Goal: Check status: Check status

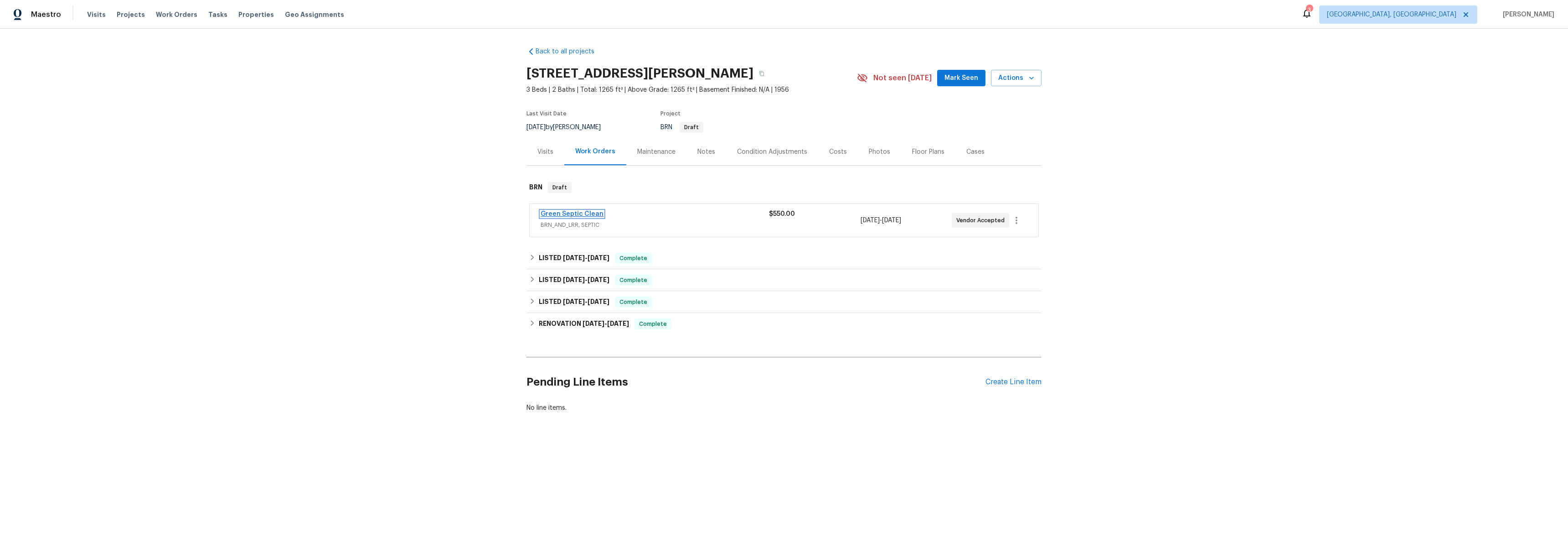
click at [565, 212] on link "Green Septic Clean" at bounding box center [571, 214] width 63 height 6
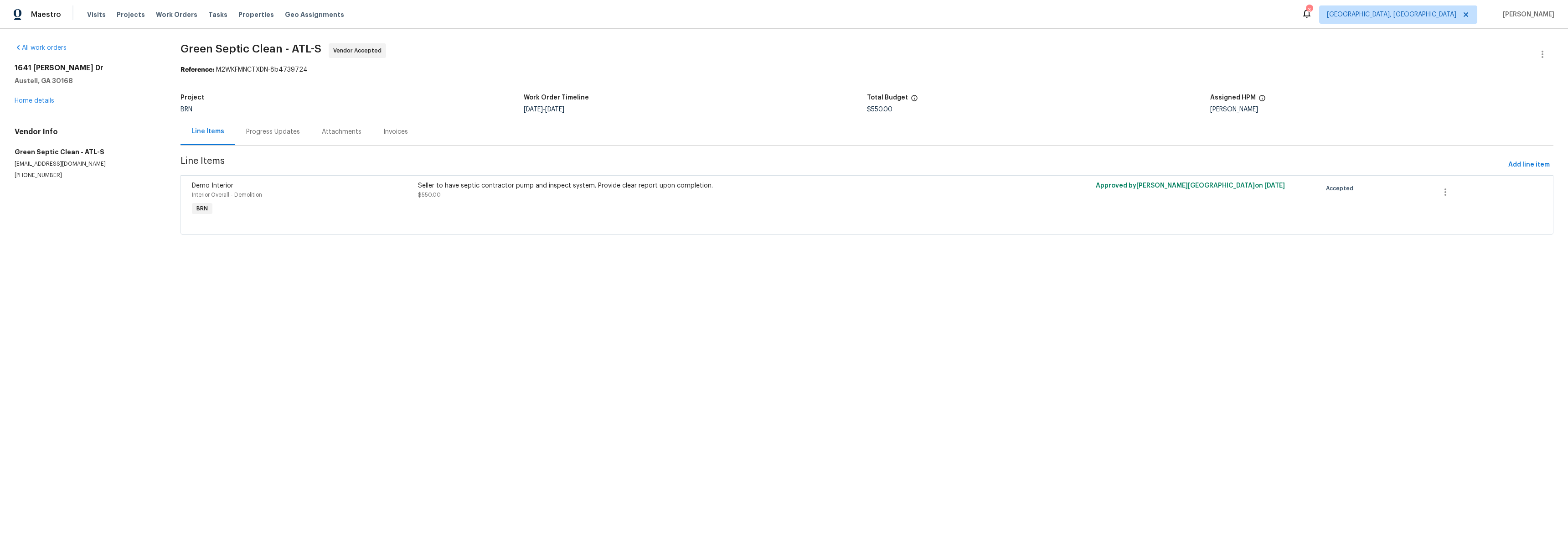
click at [264, 127] on div "Progress Updates" at bounding box center [273, 131] width 76 height 27
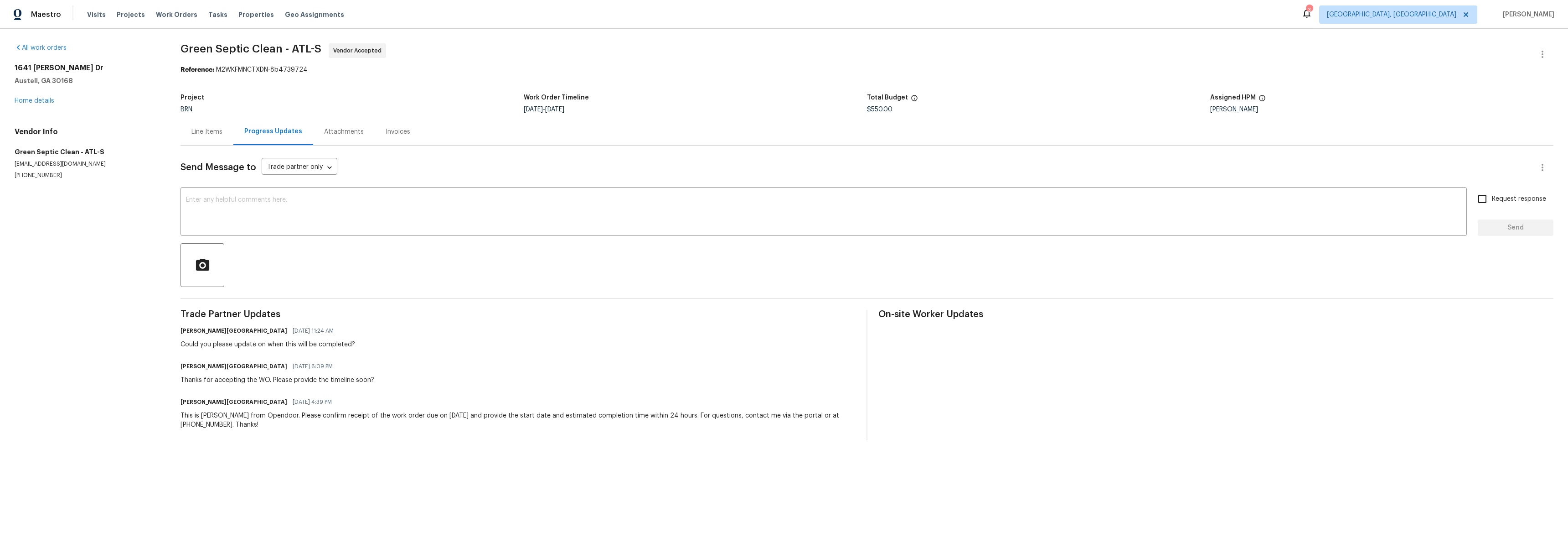
click at [211, 133] on div "Line Items" at bounding box center [207, 132] width 31 height 9
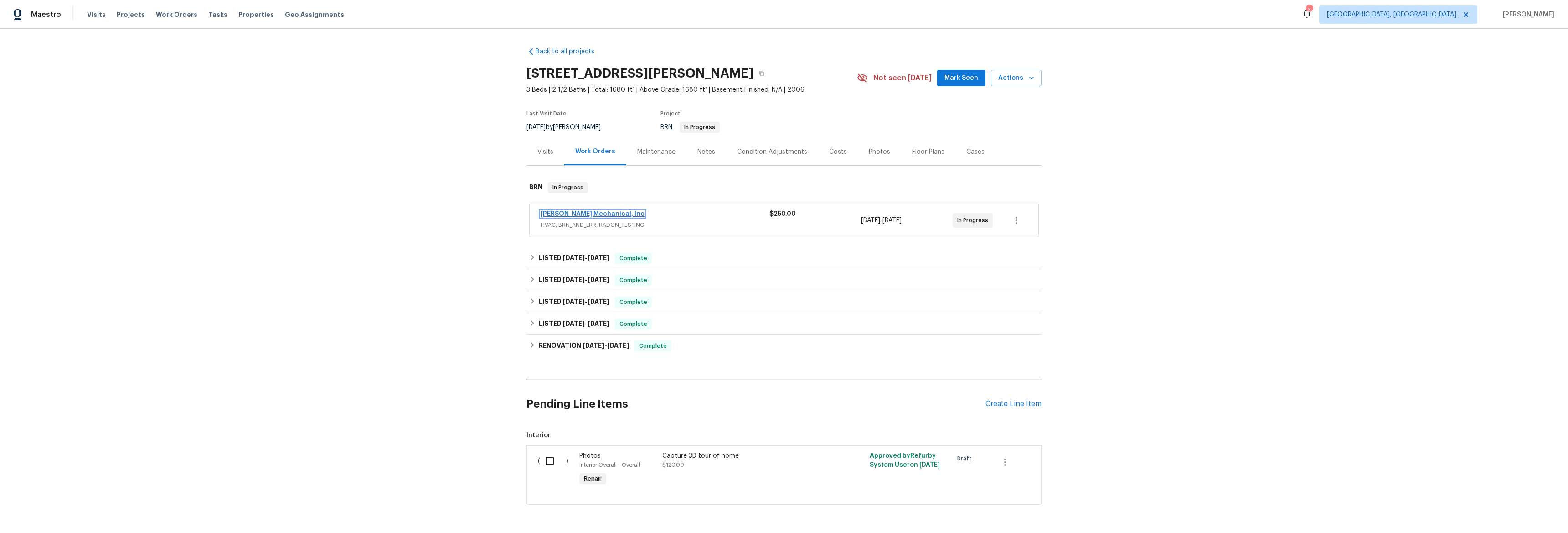
click at [564, 211] on link "[PERSON_NAME] Mechanical, Inc" at bounding box center [592, 214] width 104 height 6
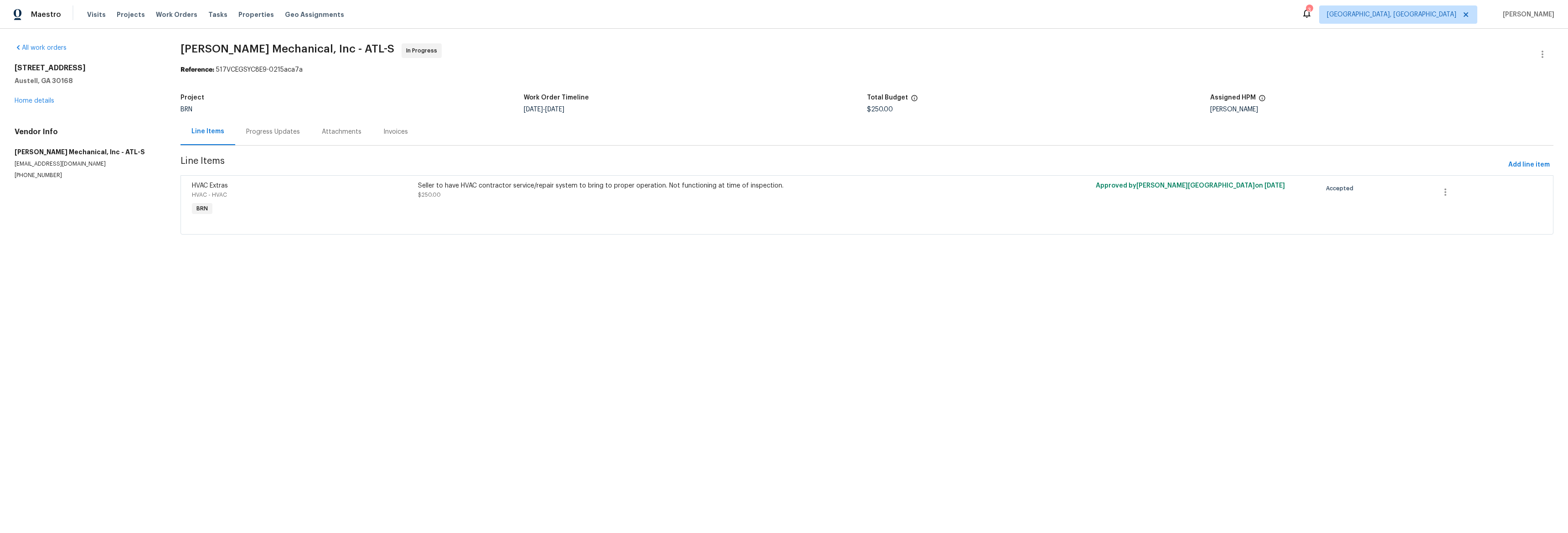
click at [279, 137] on div "Progress Updates" at bounding box center [273, 131] width 76 height 27
